Goal: Task Accomplishment & Management: Use online tool/utility

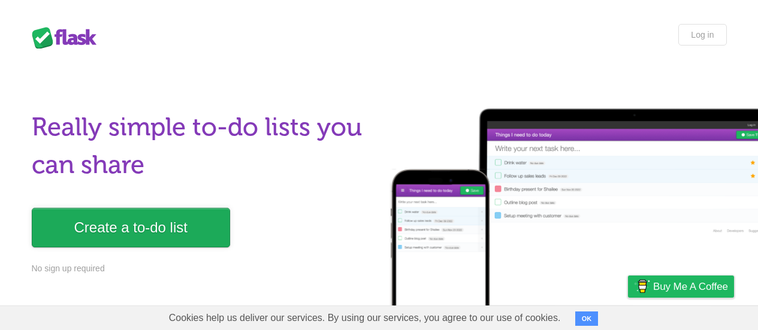
scroll to position [60, 0]
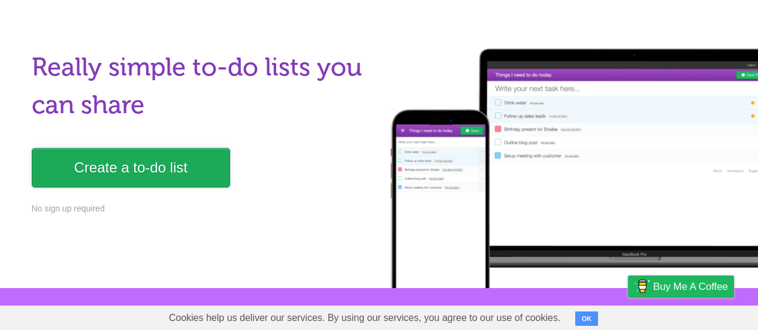
drag, startPoint x: 0, startPoint y: 0, endPoint x: 190, endPoint y: 155, distance: 245.3
click at [190, 155] on link "Create a to-do list" at bounding box center [131, 168] width 198 height 40
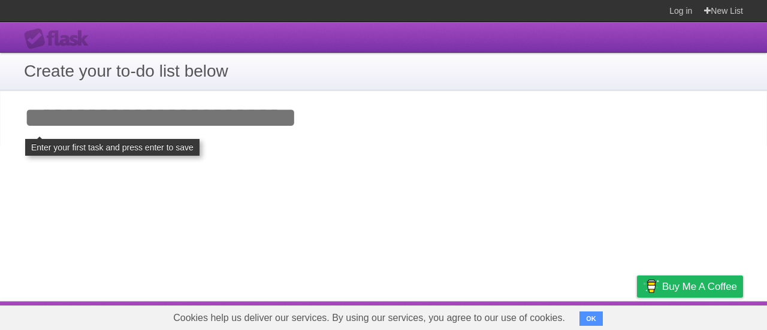
click at [186, 115] on input "Add your first task" at bounding box center [383, 117] width 767 height 55
click at [79, 120] on input "Add your first task" at bounding box center [383, 117] width 767 height 55
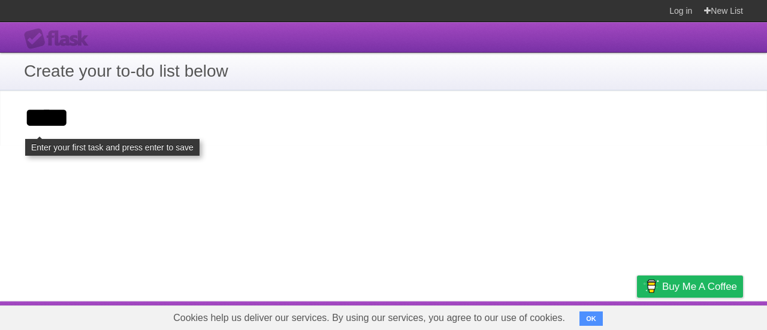
type input "***"
click input "**********" at bounding box center [0, 0] width 0 height 0
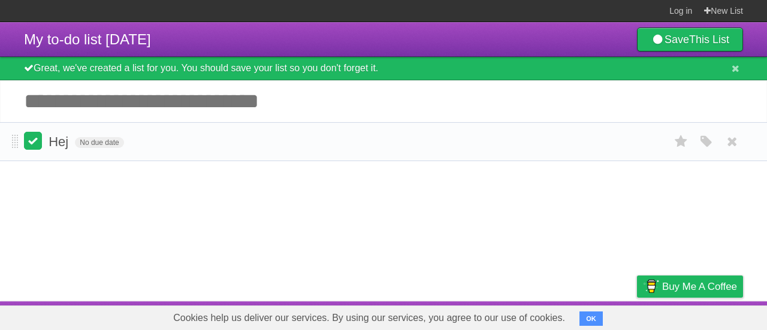
click at [40, 144] on label at bounding box center [33, 141] width 18 height 18
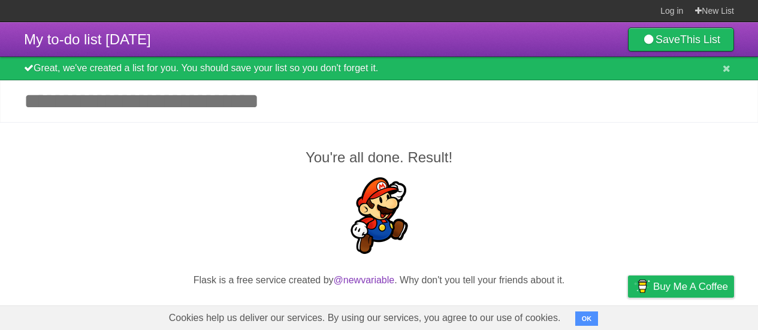
click at [131, 104] on input "Add another task" at bounding box center [379, 101] width 758 height 42
click at [103, 102] on input "Add another task" at bounding box center [379, 101] width 758 height 42
type input "*"
